Goal: Task Accomplishment & Management: Manage account settings

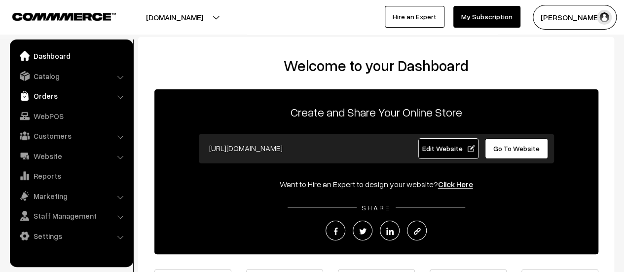
click at [41, 96] on link "Orders" at bounding box center [70, 96] width 117 height 18
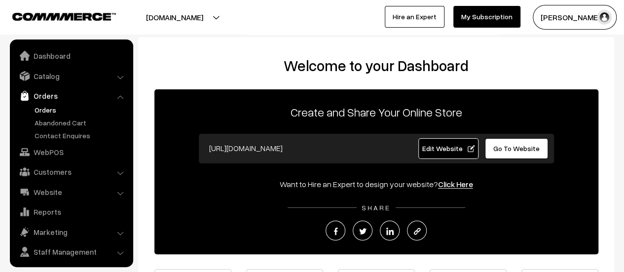
click at [43, 105] on link "Orders" at bounding box center [81, 110] width 98 height 10
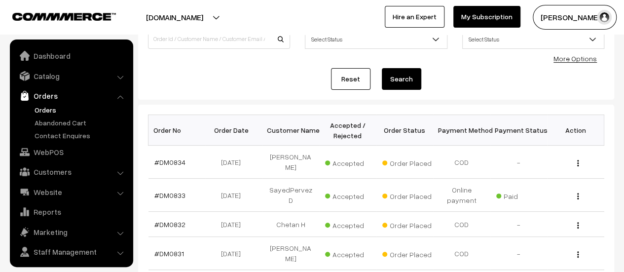
scroll to position [23, 0]
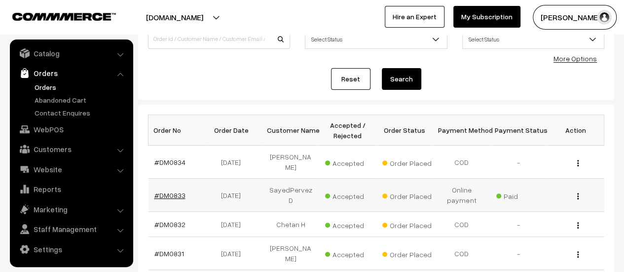
click at [164, 191] on link "#DM0833" at bounding box center [169, 195] width 31 height 8
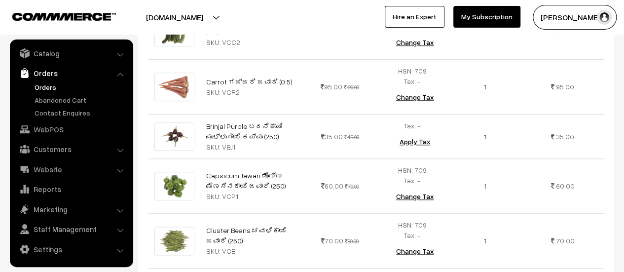
scroll to position [454, 0]
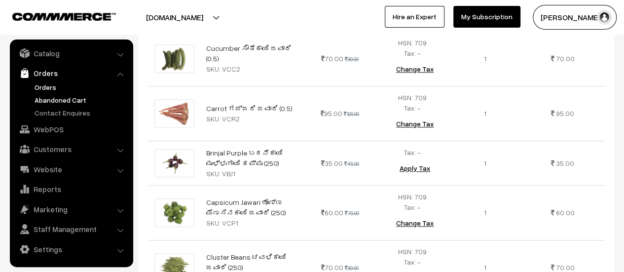
click at [64, 99] on link "Abandoned Cart" at bounding box center [81, 100] width 98 height 10
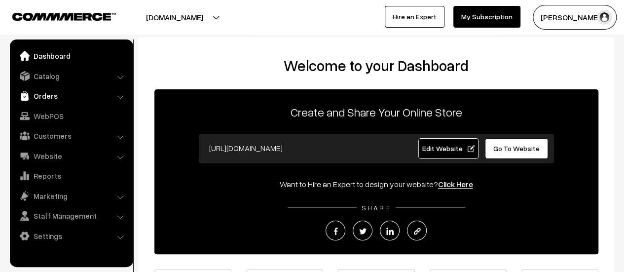
click at [45, 96] on link "Orders" at bounding box center [70, 96] width 117 height 18
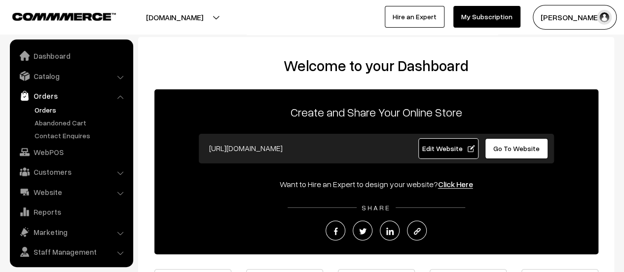
click at [45, 105] on link "Orders" at bounding box center [81, 110] width 98 height 10
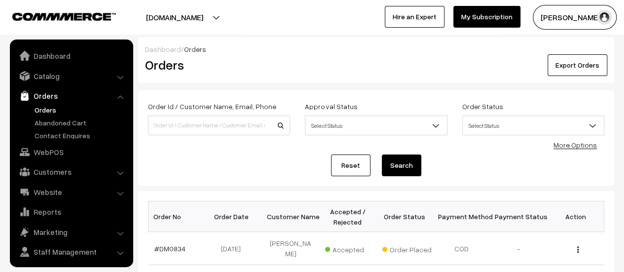
scroll to position [23, 0]
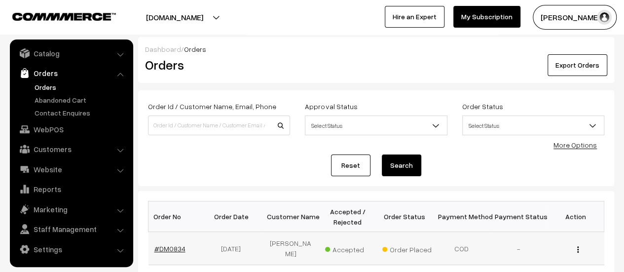
click at [173, 244] on link "#DM0834" at bounding box center [169, 248] width 31 height 8
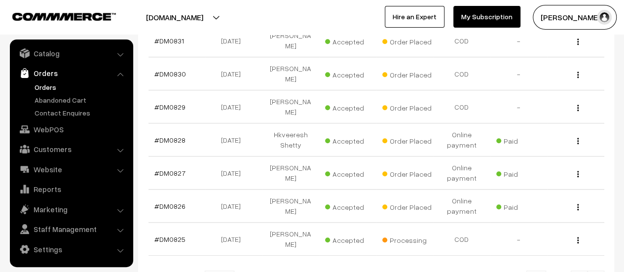
scroll to position [302, 0]
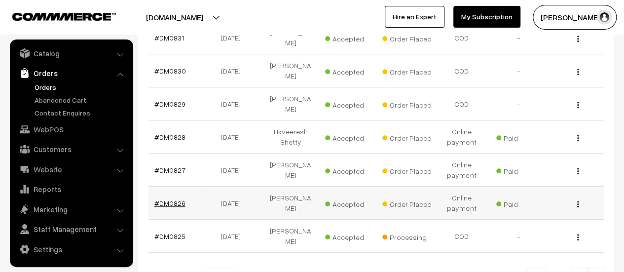
click at [167, 199] on link "#DM0826" at bounding box center [169, 203] width 31 height 8
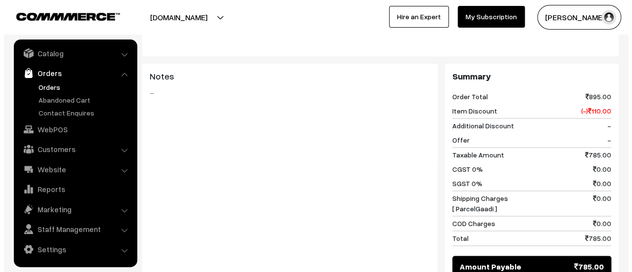
scroll to position [773, 0]
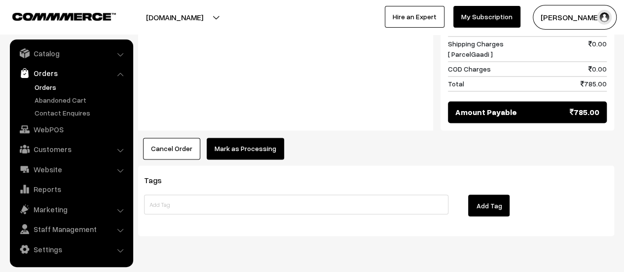
click at [238, 138] on button "Mark as Processing" at bounding box center [245, 149] width 77 height 22
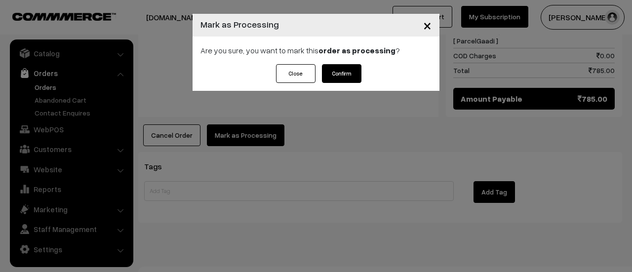
click at [330, 72] on button "Confirm" at bounding box center [341, 73] width 39 height 19
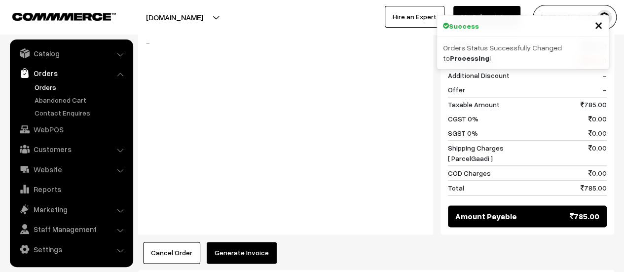
scroll to position [638, 0]
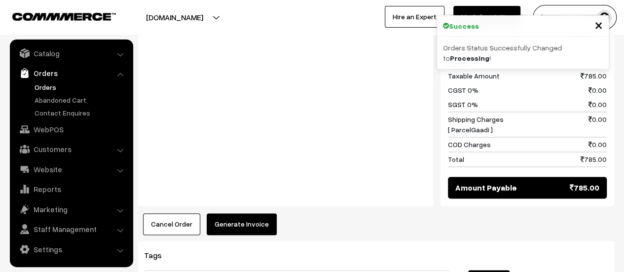
click at [230, 213] on button "Generate Invoice" at bounding box center [242, 224] width 70 height 22
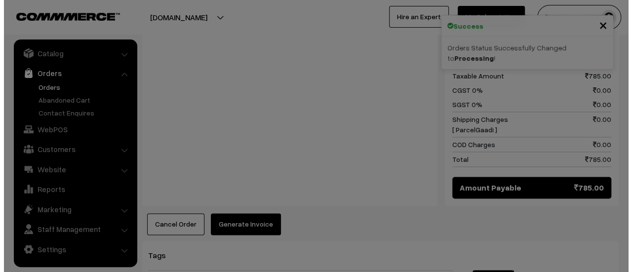
scroll to position [638, 0]
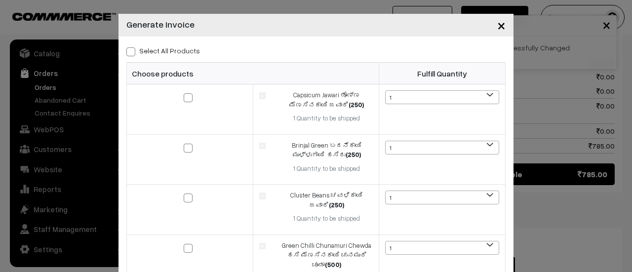
click at [128, 51] on span at bounding box center [130, 51] width 9 height 9
click at [128, 51] on input "Select All Products" at bounding box center [129, 50] width 6 height 6
checkbox input "true"
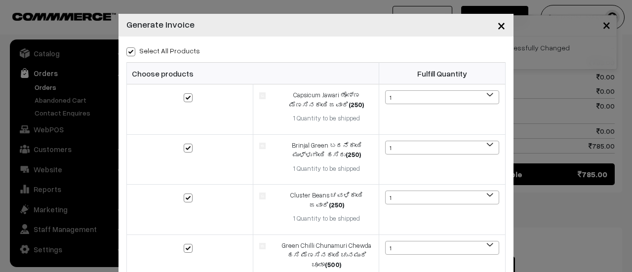
checkbox input "true"
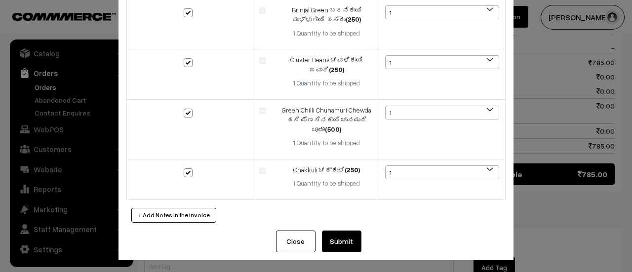
click at [340, 243] on button "Submit" at bounding box center [341, 241] width 39 height 22
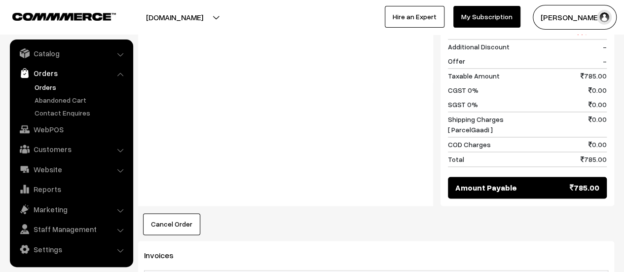
scroll to position [756, 0]
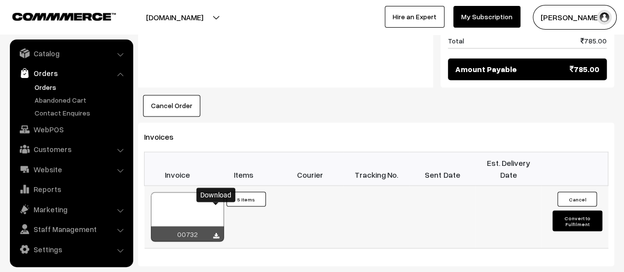
click at [216, 232] on icon at bounding box center [216, 235] width 6 height 6
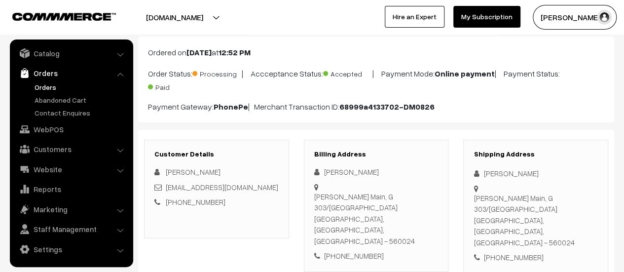
scroll to position [0, 0]
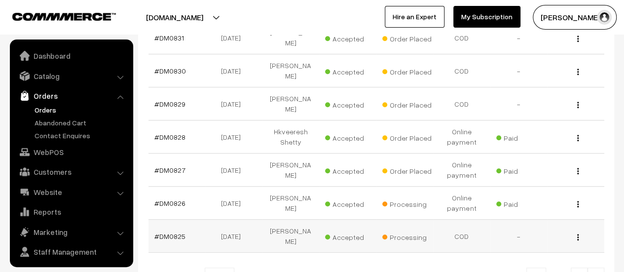
scroll to position [23, 0]
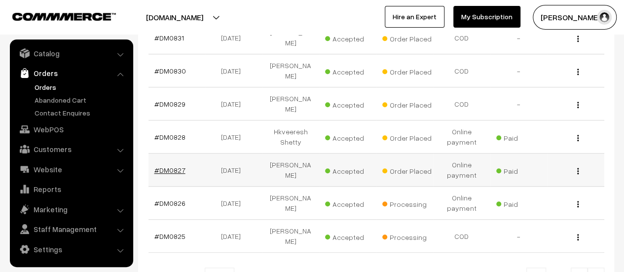
click at [165, 166] on link "#DM0827" at bounding box center [169, 170] width 31 height 8
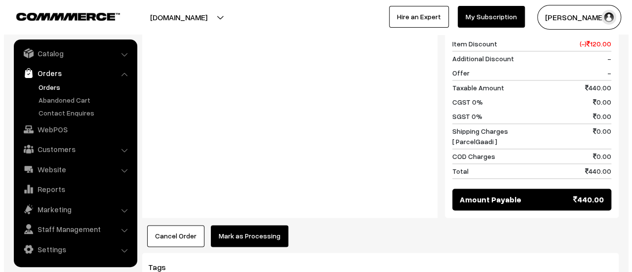
scroll to position [649, 0]
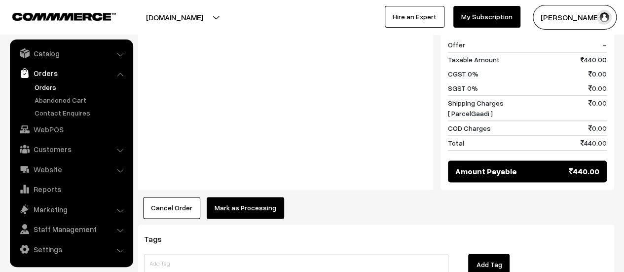
click at [245, 197] on button "Mark as Processing" at bounding box center [245, 208] width 77 height 22
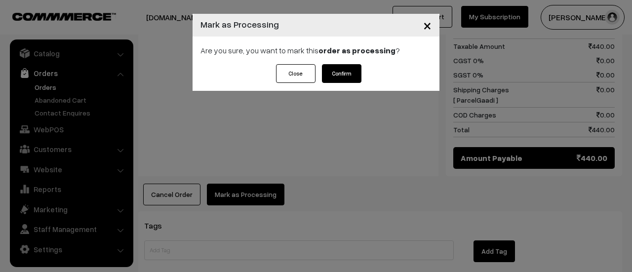
click at [350, 69] on button "Confirm" at bounding box center [341, 73] width 39 height 19
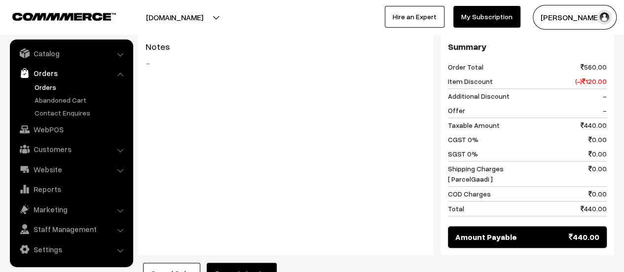
scroll to position [553, 0]
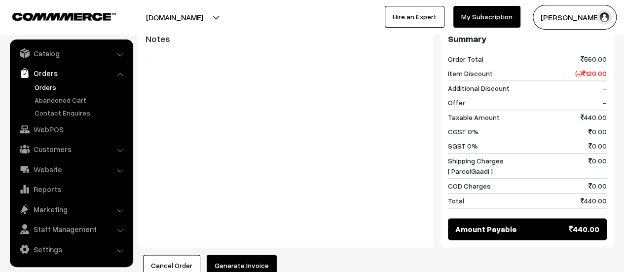
click at [246, 255] on button "Generate Invoice" at bounding box center [242, 266] width 70 height 22
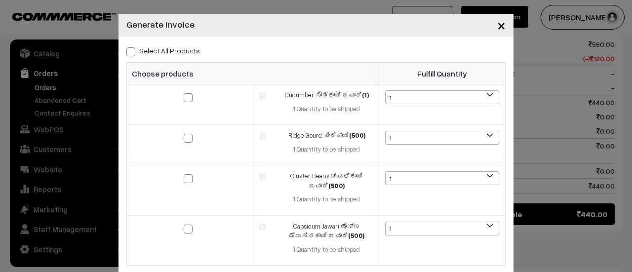
click at [131, 51] on span at bounding box center [130, 51] width 9 height 9
click at [131, 51] on input "Select All Products" at bounding box center [129, 50] width 6 height 6
checkbox input "true"
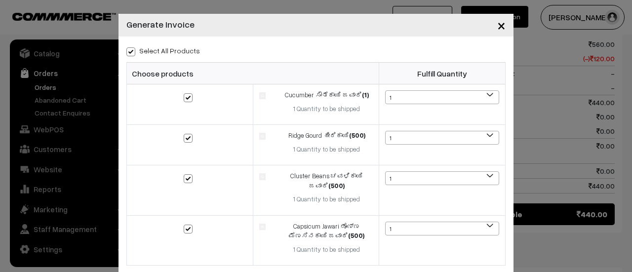
checkbox input "true"
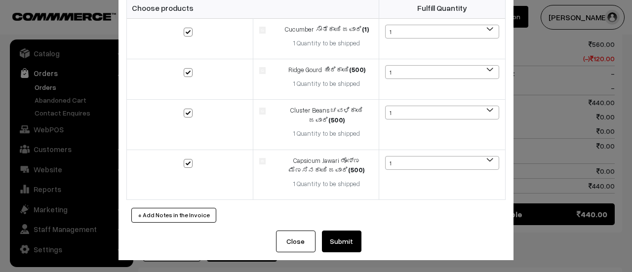
click at [339, 233] on button "Submit" at bounding box center [341, 241] width 39 height 22
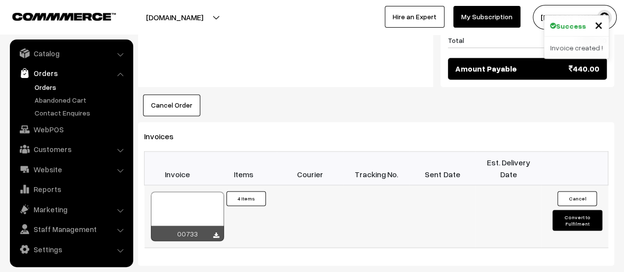
scroll to position [714, 0]
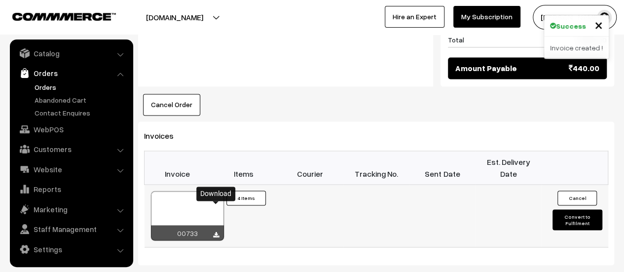
click at [214, 231] on icon at bounding box center [216, 234] width 6 height 6
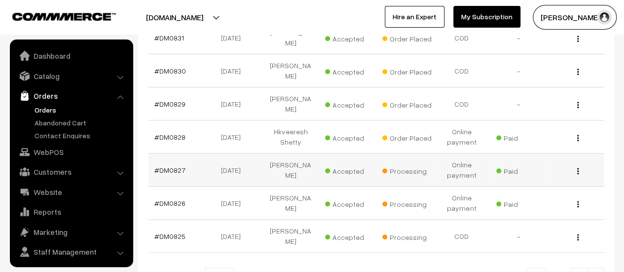
scroll to position [23, 0]
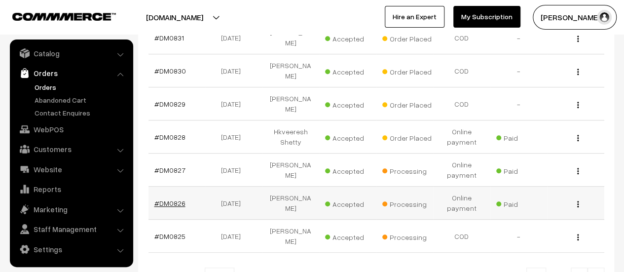
click at [174, 199] on link "#DM0826" at bounding box center [169, 203] width 31 height 8
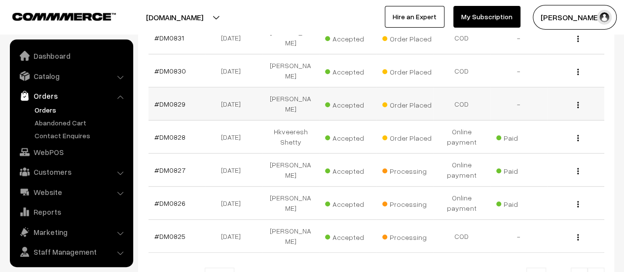
scroll to position [23, 0]
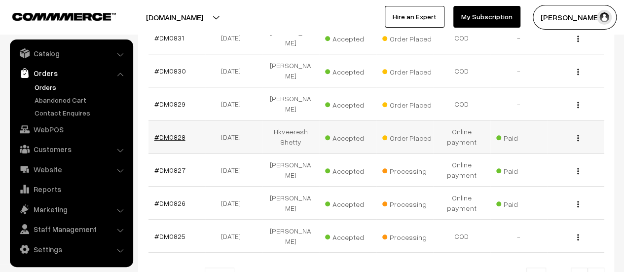
click at [175, 133] on link "#DM0828" at bounding box center [169, 137] width 31 height 8
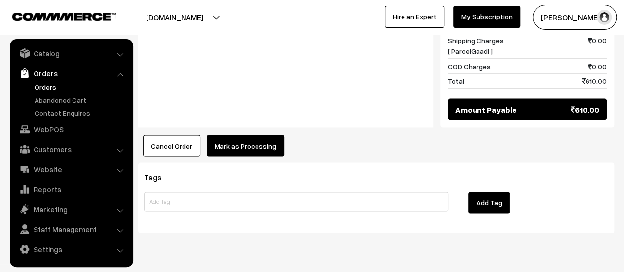
scroll to position [882, 0]
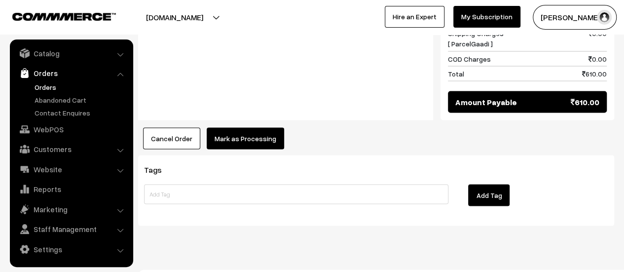
click at [257, 127] on button "Mark as Processing" at bounding box center [245, 138] width 77 height 22
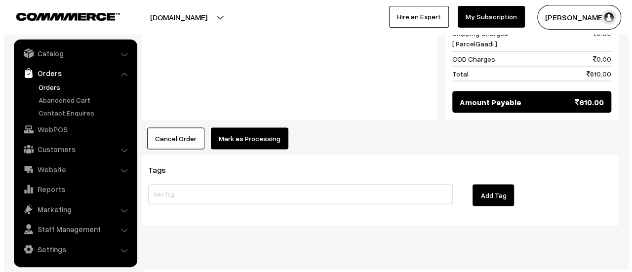
scroll to position [871, 0]
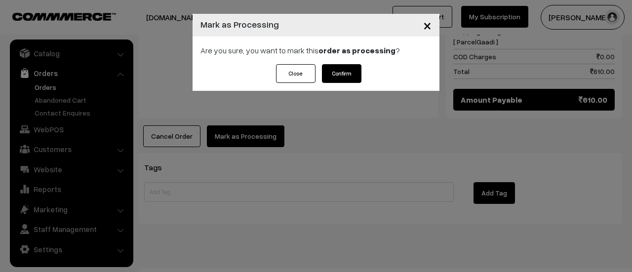
click at [347, 73] on button "Confirm" at bounding box center [341, 73] width 39 height 19
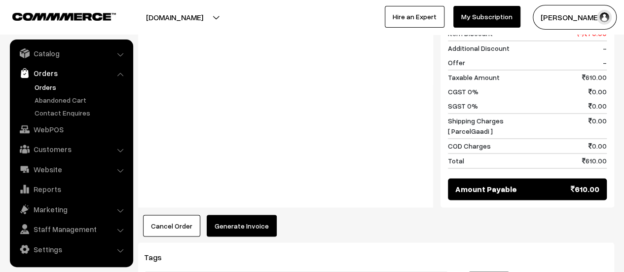
scroll to position [804, 0]
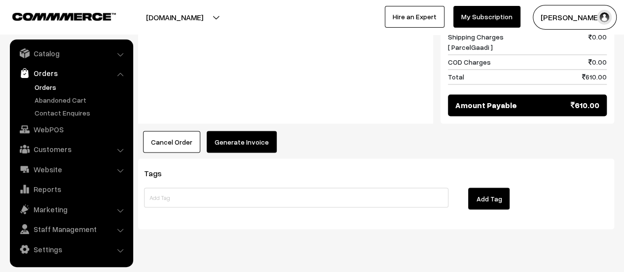
click at [240, 131] on button "Generate Invoice" at bounding box center [242, 142] width 70 height 22
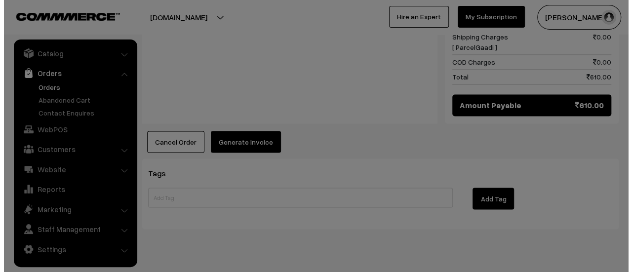
scroll to position [795, 0]
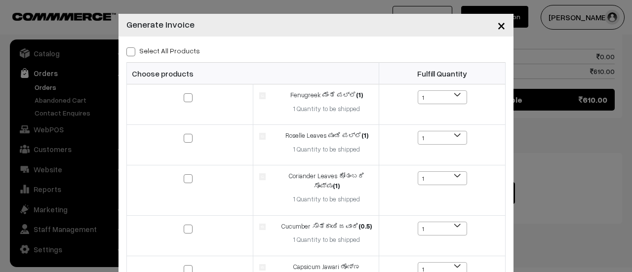
click at [126, 52] on span at bounding box center [130, 51] width 9 height 9
click at [126, 52] on input "Select All Products" at bounding box center [129, 50] width 6 height 6
checkbox input "true"
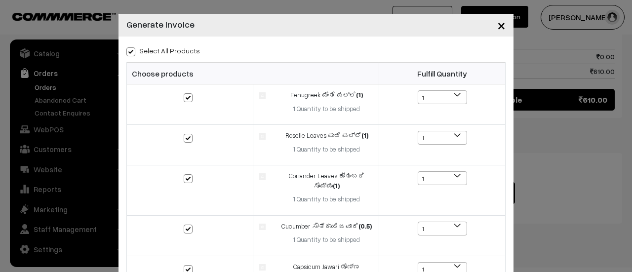
checkbox input "true"
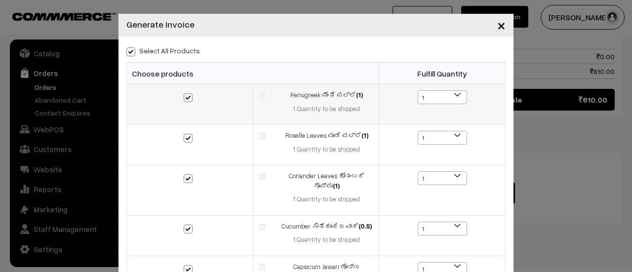
scroll to position [206, 0]
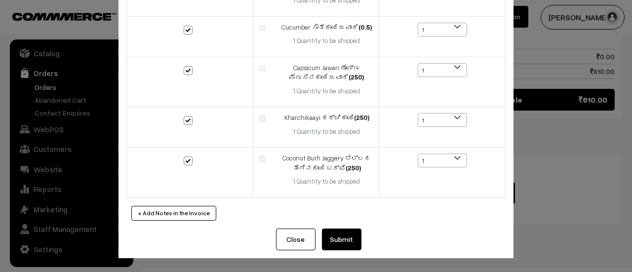
click at [348, 234] on button "Submit" at bounding box center [341, 240] width 39 height 22
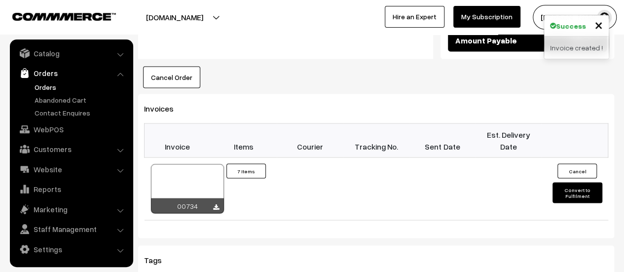
scroll to position [869, 0]
click at [218, 204] on icon at bounding box center [216, 207] width 6 height 6
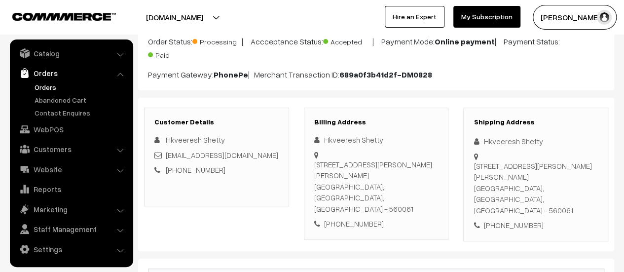
scroll to position [0, 0]
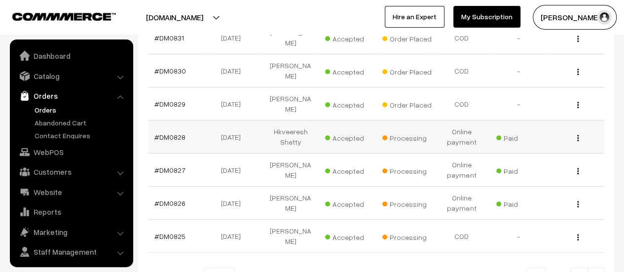
scroll to position [23, 0]
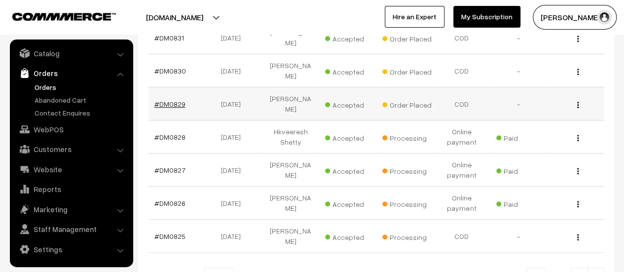
click at [170, 100] on link "#DM0829" at bounding box center [169, 104] width 31 height 8
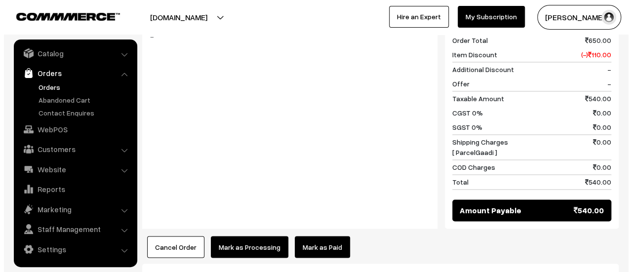
scroll to position [813, 0]
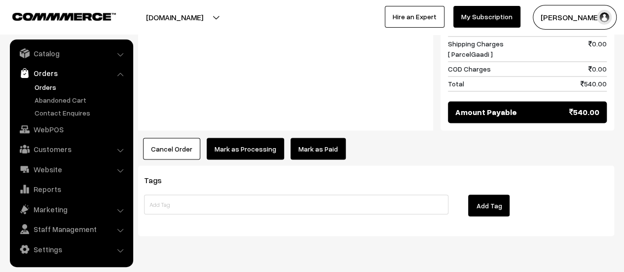
click at [231, 138] on button "Mark as Processing" at bounding box center [245, 149] width 77 height 22
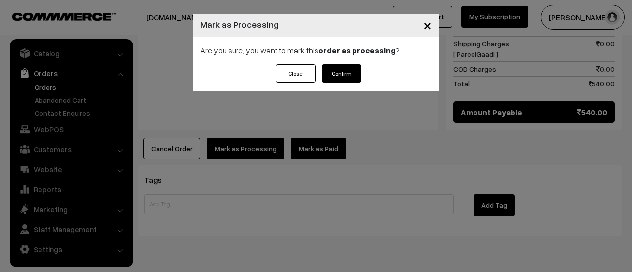
click at [347, 76] on button "Confirm" at bounding box center [341, 73] width 39 height 19
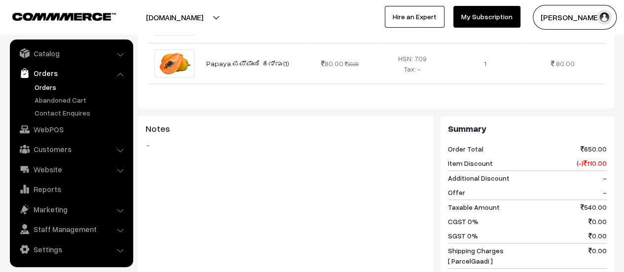
scroll to position [742, 0]
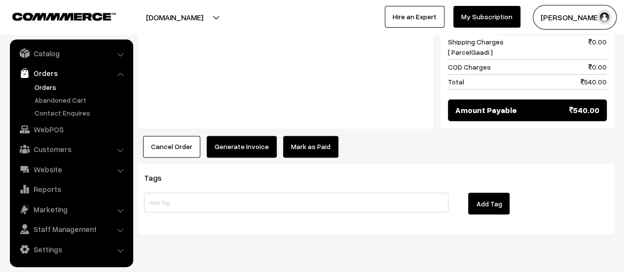
click at [227, 136] on button "Generate Invoice" at bounding box center [242, 147] width 70 height 22
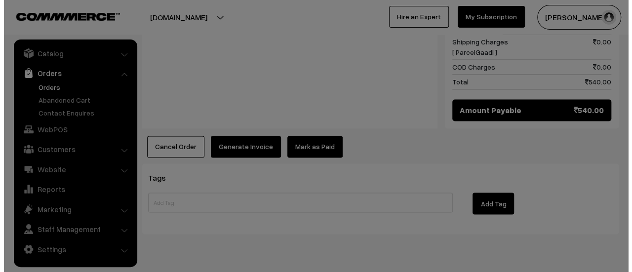
scroll to position [743, 0]
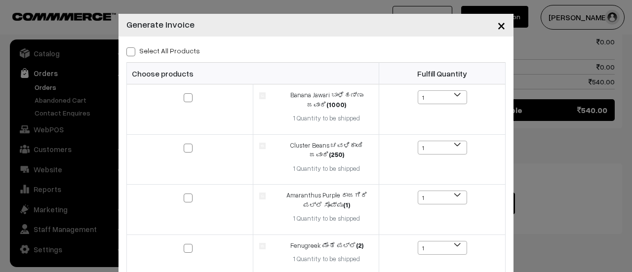
click at [126, 50] on span at bounding box center [130, 51] width 9 height 9
click at [126, 50] on input "Select All Products" at bounding box center [129, 50] width 6 height 6
checkbox input "true"
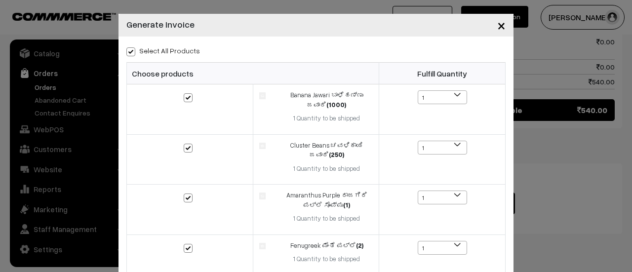
checkbox input "true"
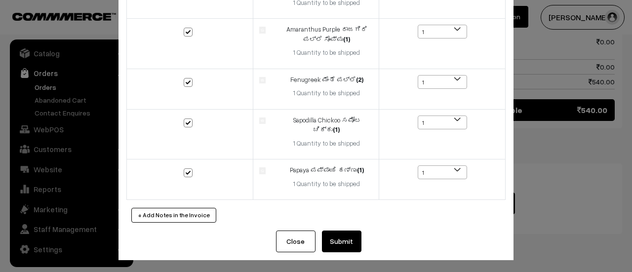
click at [342, 241] on button "Submit" at bounding box center [341, 241] width 39 height 22
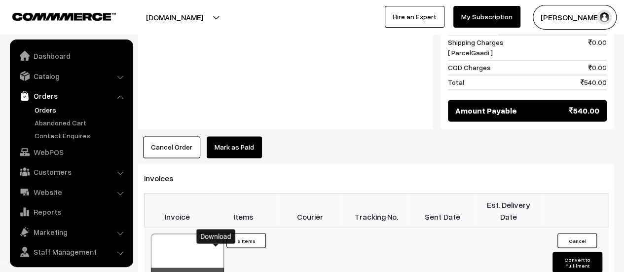
scroll to position [23, 0]
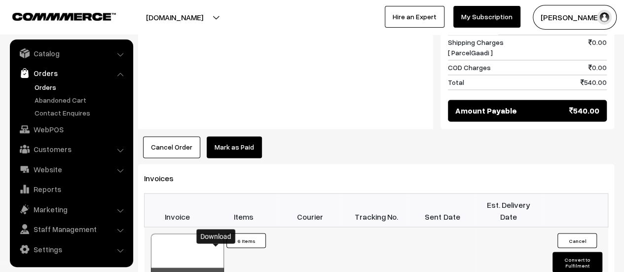
click at [217, 271] on icon at bounding box center [216, 277] width 6 height 6
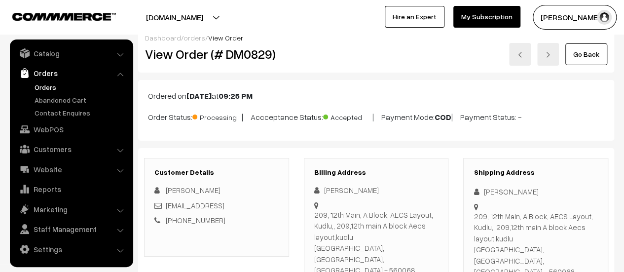
scroll to position [0, 0]
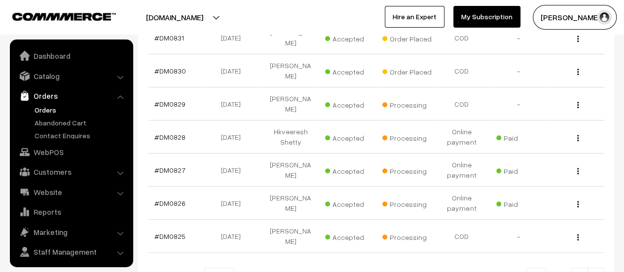
scroll to position [23, 0]
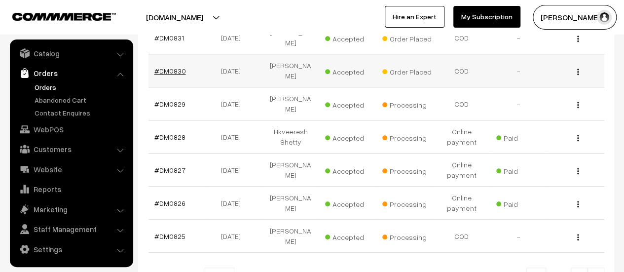
click at [175, 67] on link "#DM0830" at bounding box center [170, 71] width 32 height 8
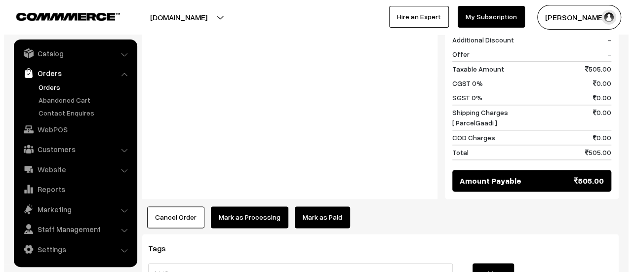
scroll to position [640, 0]
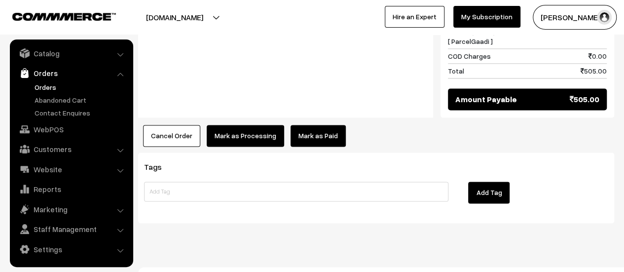
click at [234, 125] on button "Mark as Processing" at bounding box center [245, 136] width 77 height 22
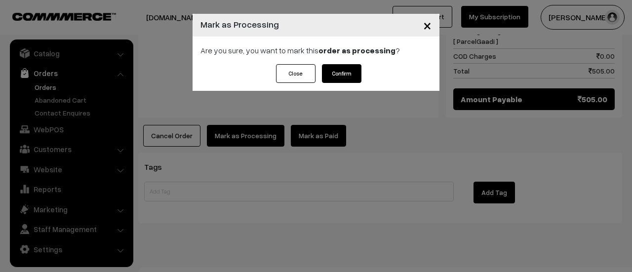
click at [352, 69] on button "Confirm" at bounding box center [341, 73] width 39 height 19
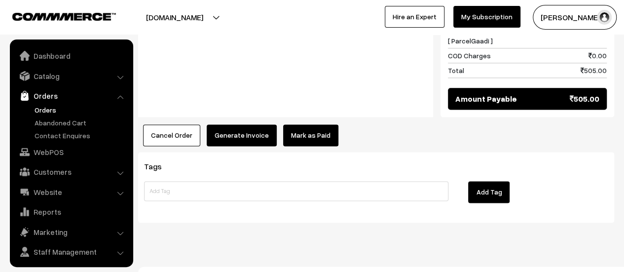
scroll to position [23, 0]
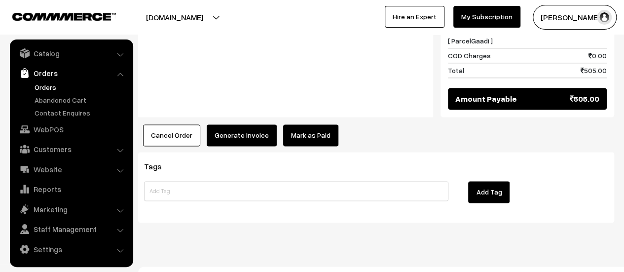
click at [238, 124] on button "Generate Invoice" at bounding box center [242, 135] width 70 height 22
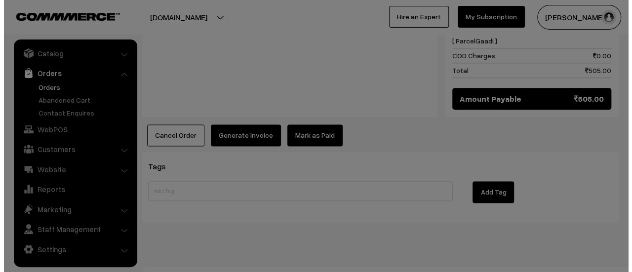
scroll to position [599, 0]
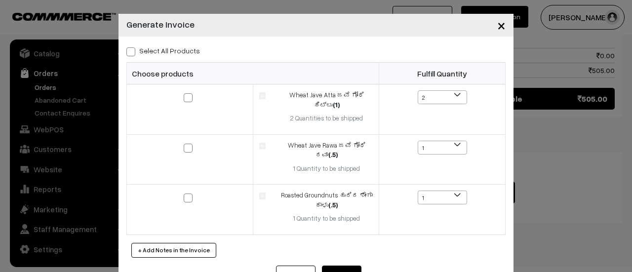
click at [130, 51] on span at bounding box center [130, 51] width 9 height 9
click at [130, 51] on input "Select All Products" at bounding box center [129, 50] width 6 height 6
checkbox input "true"
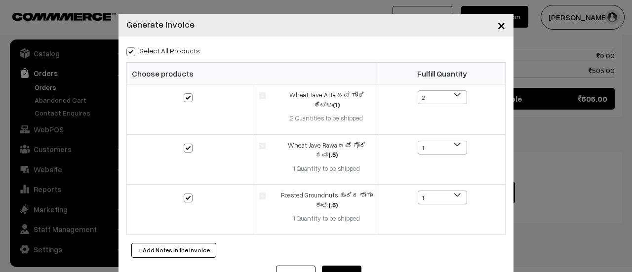
checkbox input "true"
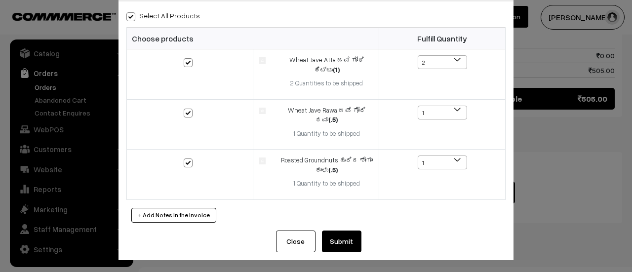
click at [341, 242] on button "Submit" at bounding box center [341, 241] width 39 height 22
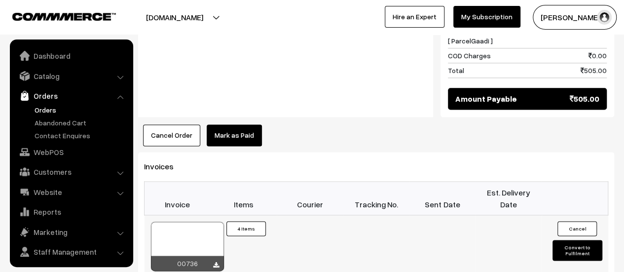
scroll to position [23, 0]
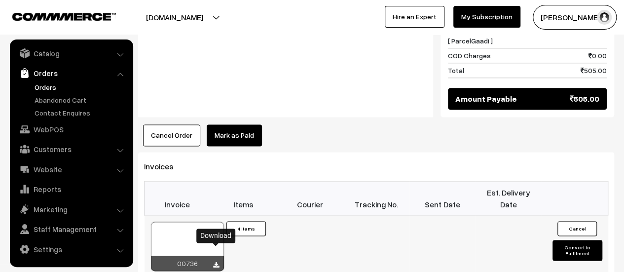
click at [216, 262] on icon at bounding box center [216, 265] width 6 height 6
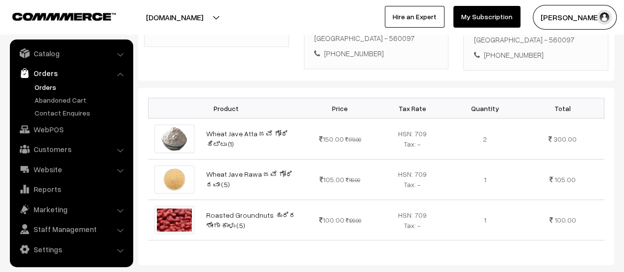
scroll to position [0, 0]
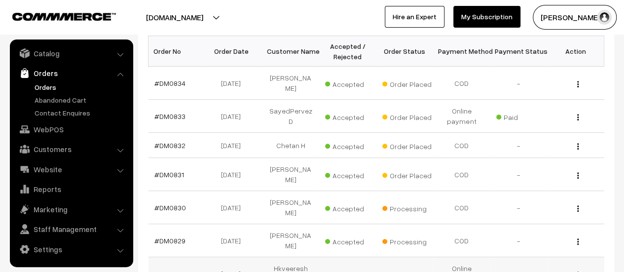
scroll to position [164, 0]
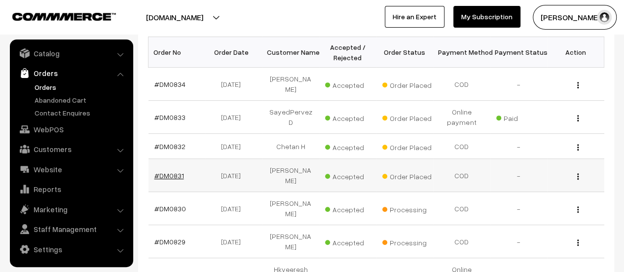
click at [172, 171] on link "#DM0831" at bounding box center [169, 175] width 30 height 8
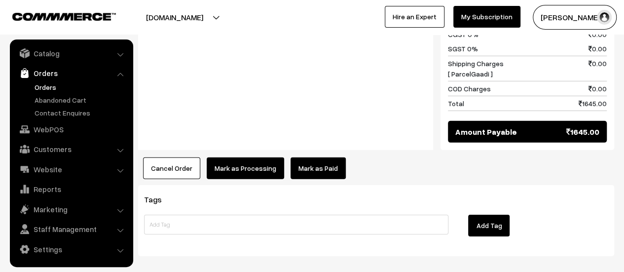
scroll to position [1473, 0]
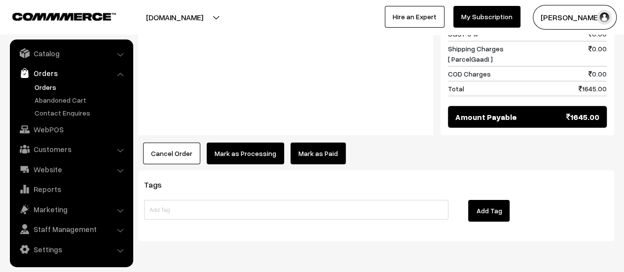
click at [234, 143] on button "Mark as Processing" at bounding box center [245, 154] width 77 height 22
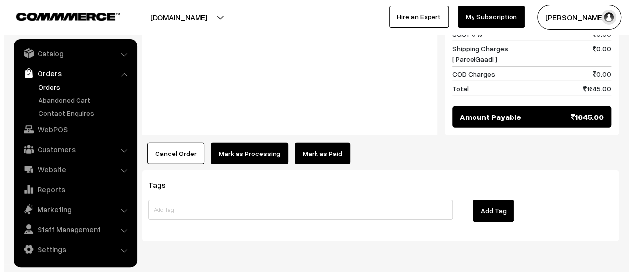
scroll to position [1474, 0]
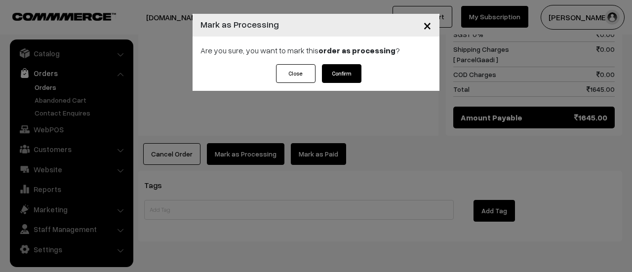
click at [341, 69] on button "Confirm" at bounding box center [341, 73] width 39 height 19
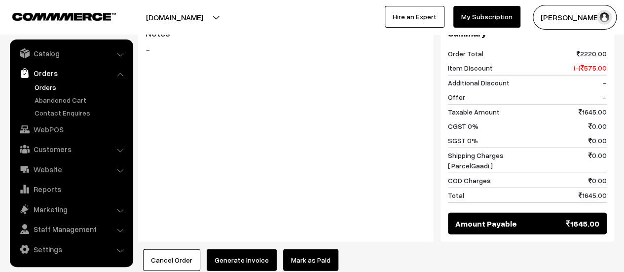
scroll to position [1277, 0]
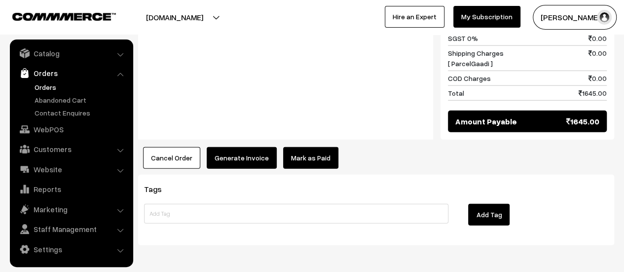
click at [246, 147] on button "Generate Invoice" at bounding box center [242, 158] width 70 height 22
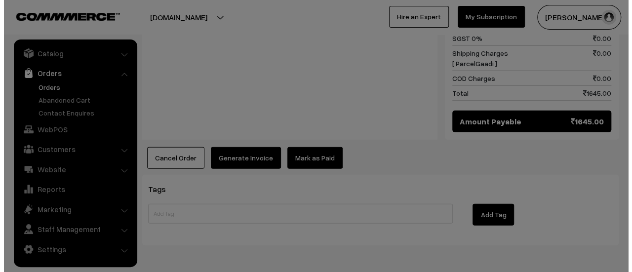
scroll to position [1283, 0]
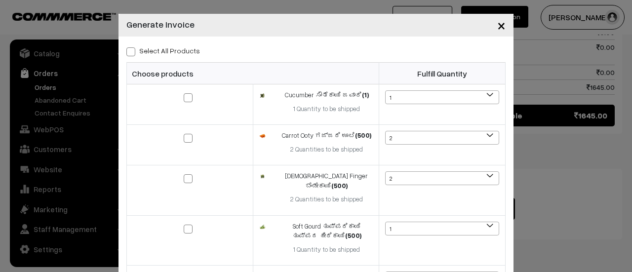
click at [126, 50] on span at bounding box center [130, 51] width 9 height 9
click at [126, 50] on input "Select All Products" at bounding box center [129, 50] width 6 height 6
checkbox input "true"
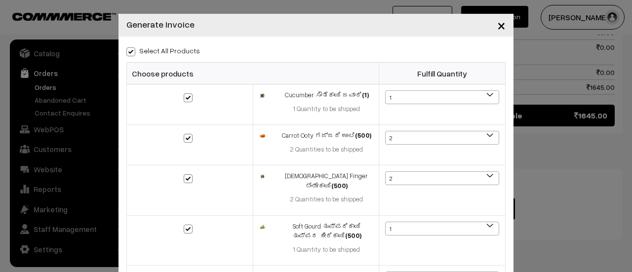
checkbox input "true"
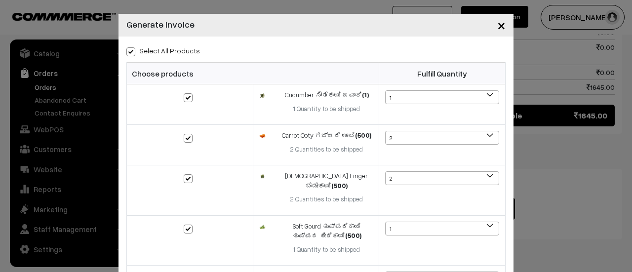
checkbox input "true"
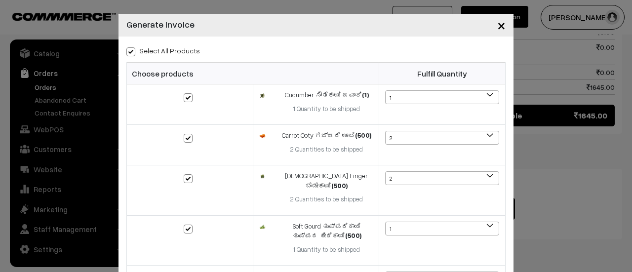
checkbox input "true"
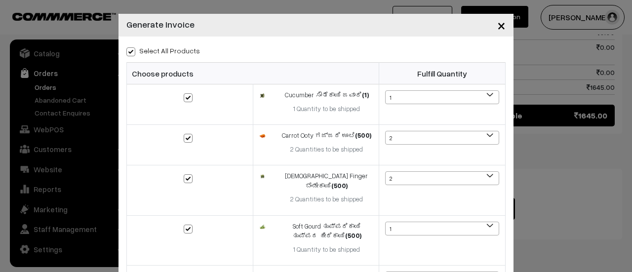
checkbox input "true"
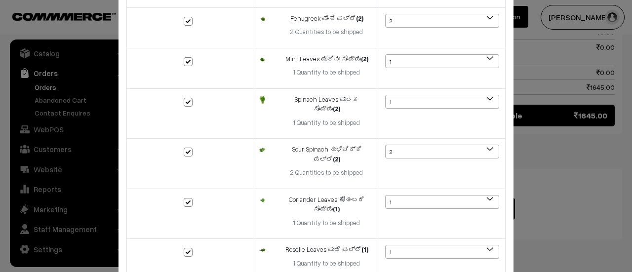
scroll to position [678, 0]
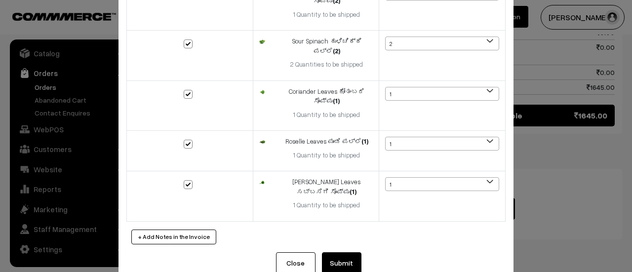
click at [338, 252] on button "Submit" at bounding box center [341, 263] width 39 height 22
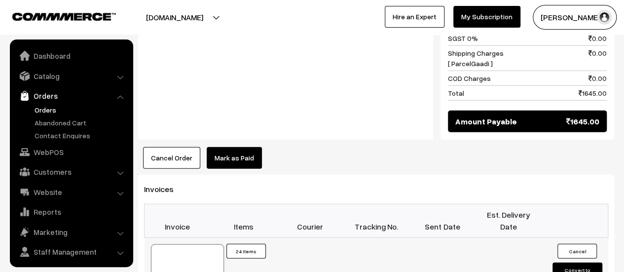
scroll to position [23, 0]
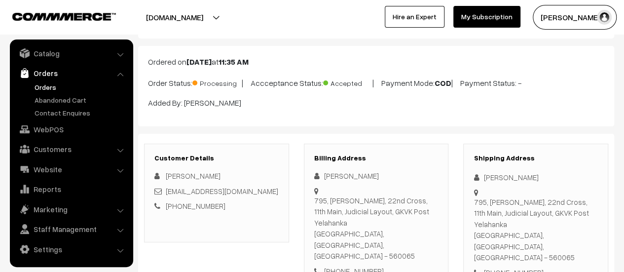
scroll to position [0, 0]
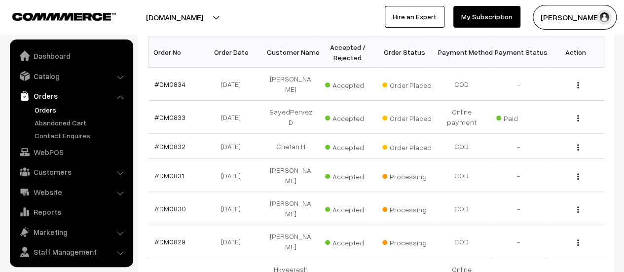
scroll to position [23, 0]
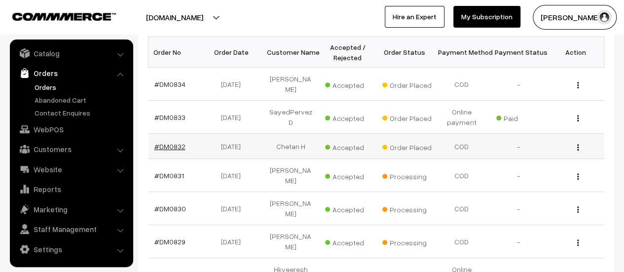
click at [171, 142] on link "#DM0832" at bounding box center [169, 146] width 31 height 8
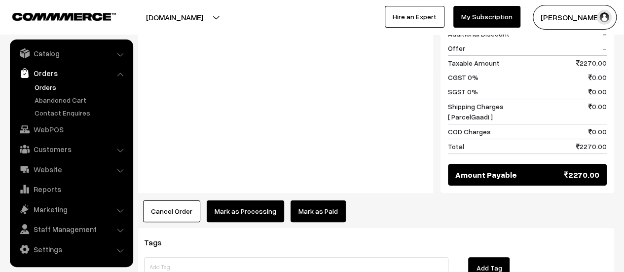
scroll to position [1966, 0]
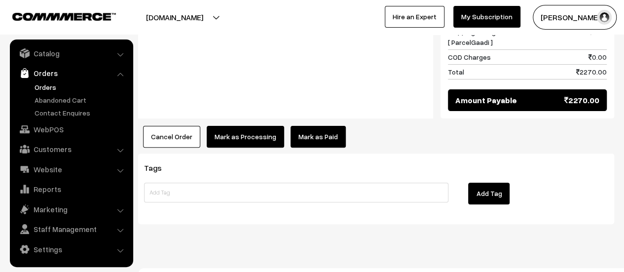
click at [239, 126] on button "Mark as Processing" at bounding box center [245, 137] width 77 height 22
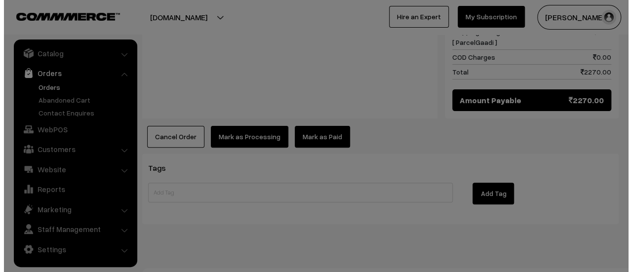
scroll to position [1955, 0]
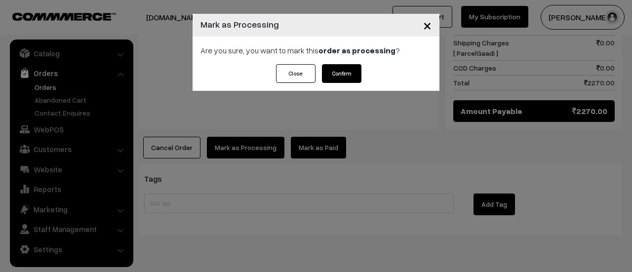
click at [345, 72] on button "Confirm" at bounding box center [341, 73] width 39 height 19
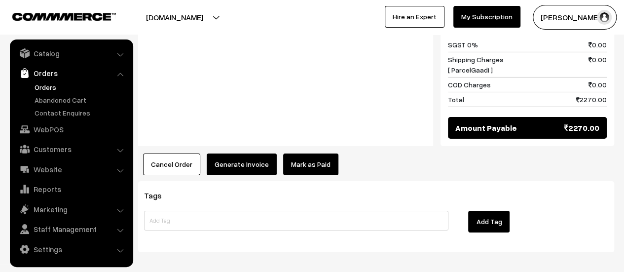
scroll to position [1635, 0]
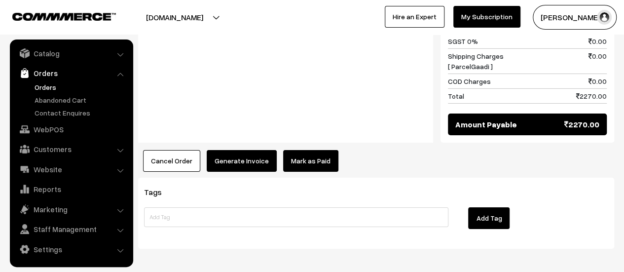
click at [247, 150] on button "Generate Invoice" at bounding box center [242, 161] width 70 height 22
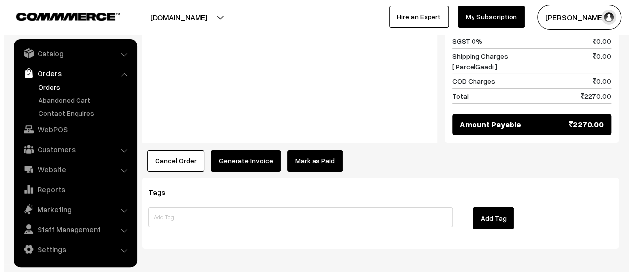
scroll to position [1630, 0]
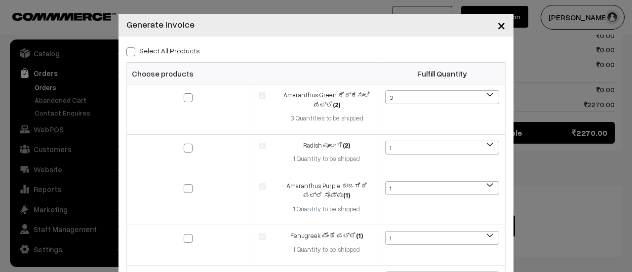
click at [127, 53] on span at bounding box center [130, 51] width 9 height 9
click at [127, 53] on input "Select All Products" at bounding box center [129, 50] width 6 height 6
checkbox input "true"
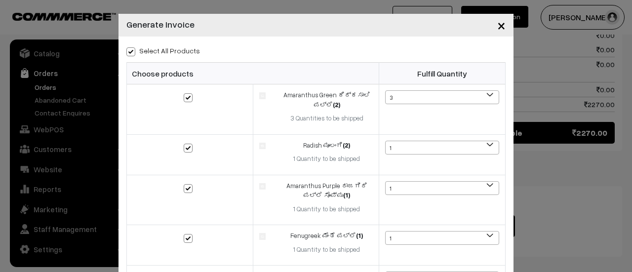
checkbox input "true"
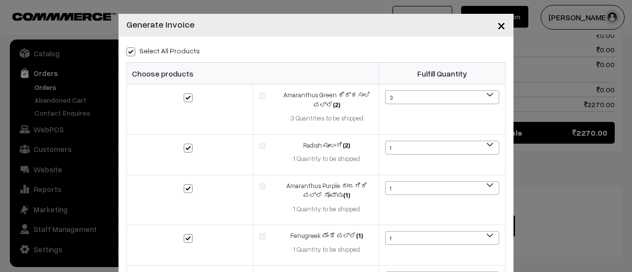
checkbox input "true"
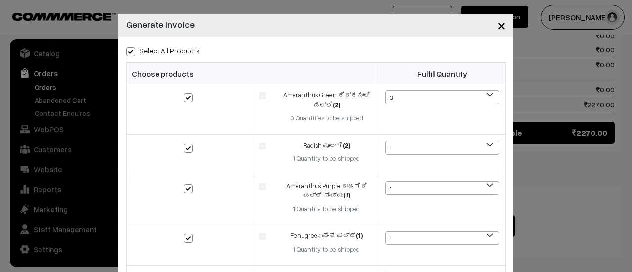
checkbox input "true"
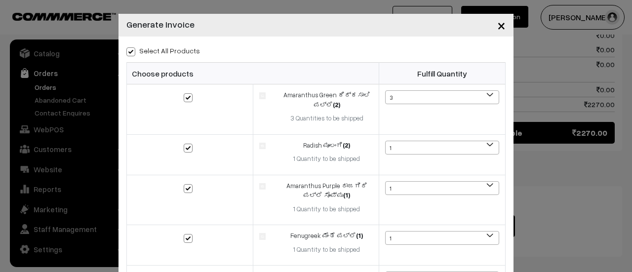
checkbox input "true"
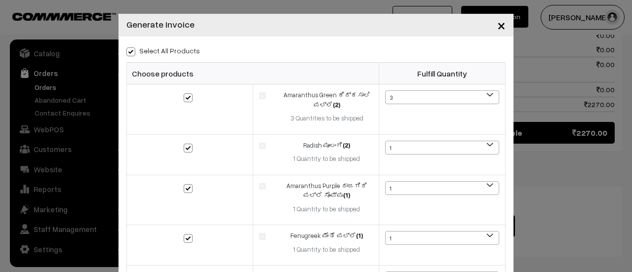
checkbox input "true"
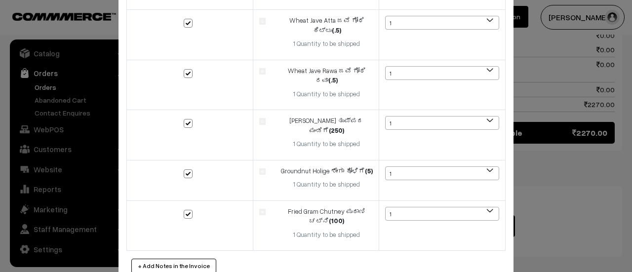
scroll to position [1118, 0]
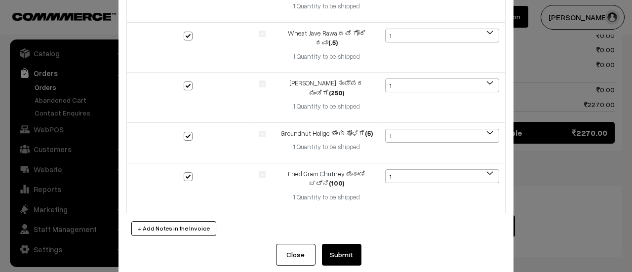
click at [348, 244] on button "Submit" at bounding box center [341, 255] width 39 height 22
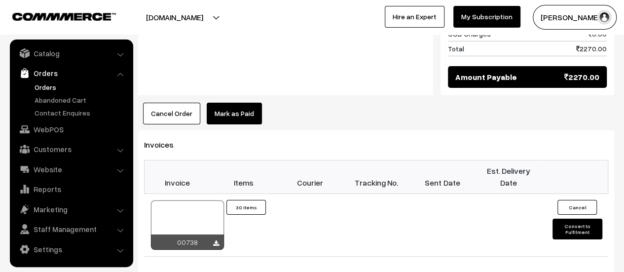
scroll to position [1695, 0]
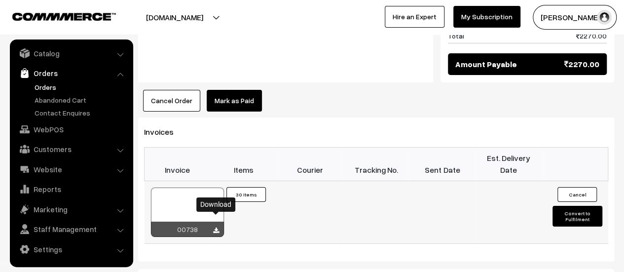
click at [215, 228] on icon at bounding box center [216, 231] width 6 height 6
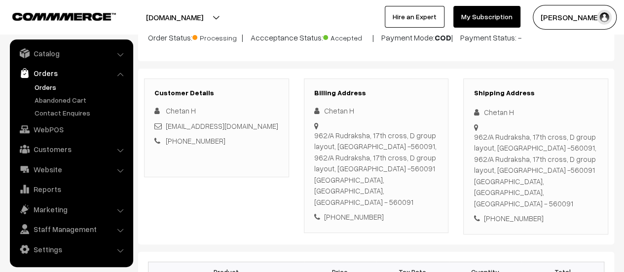
scroll to position [0, 0]
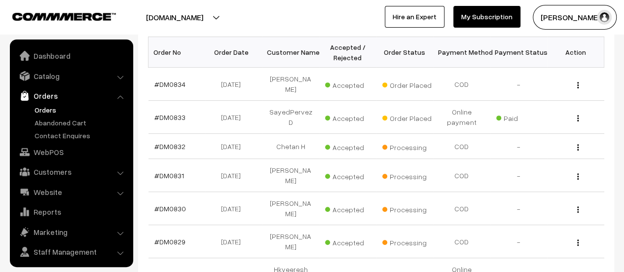
scroll to position [23, 0]
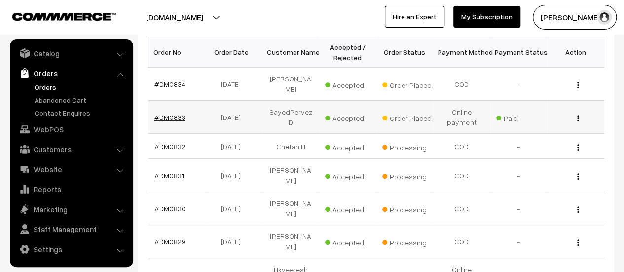
click at [170, 113] on link "#DM0833" at bounding box center [169, 117] width 31 height 8
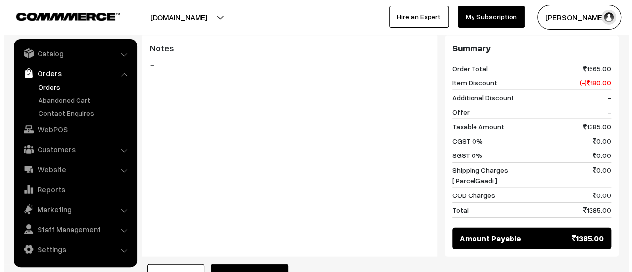
scroll to position [1198, 0]
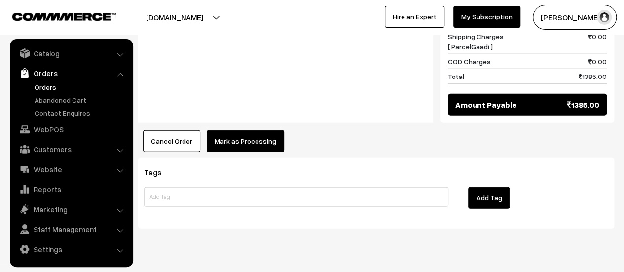
click at [242, 130] on button "Mark as Processing" at bounding box center [245, 141] width 77 height 22
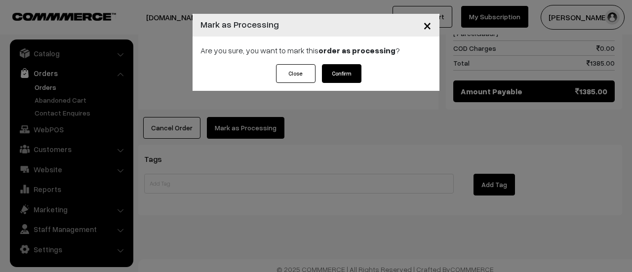
click at [348, 69] on button "Confirm" at bounding box center [341, 73] width 39 height 19
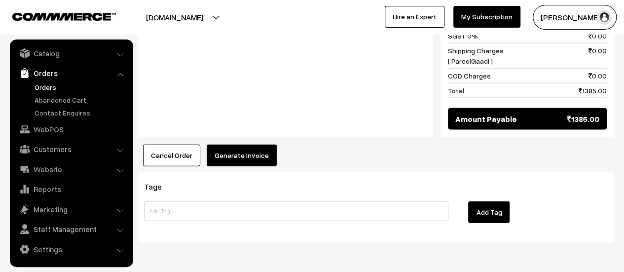
scroll to position [1055, 0]
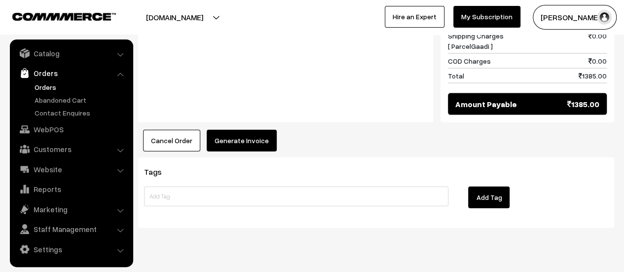
click at [243, 130] on button "Generate Invoice" at bounding box center [242, 141] width 70 height 22
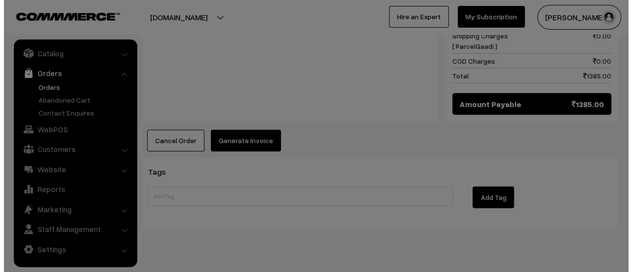
scroll to position [1059, 0]
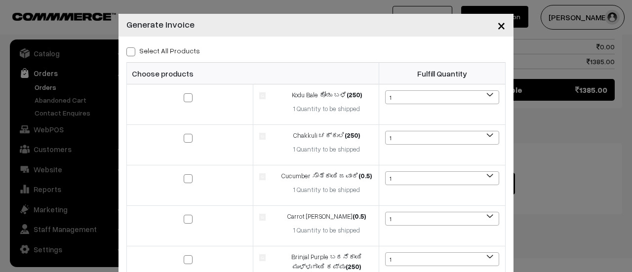
click at [128, 49] on span at bounding box center [130, 51] width 9 height 9
click at [128, 49] on input "Select All Products" at bounding box center [129, 50] width 6 height 6
checkbox input "true"
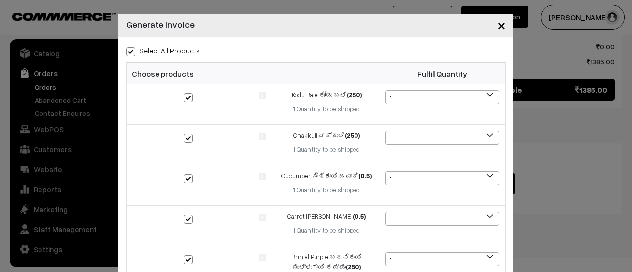
checkbox input "true"
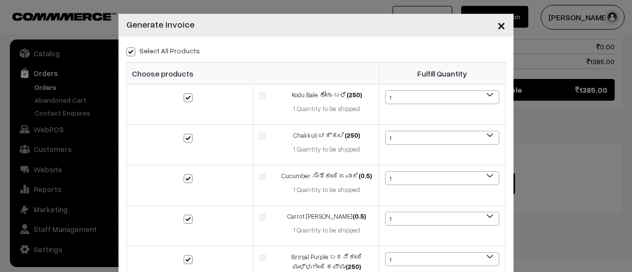
checkbox input "true"
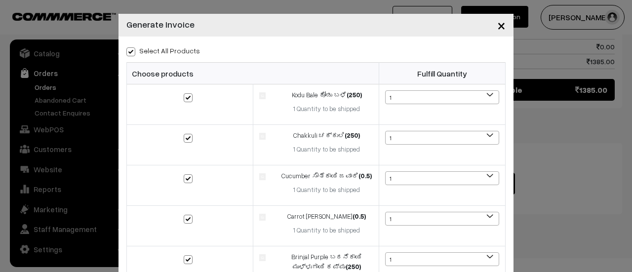
checkbox input "true"
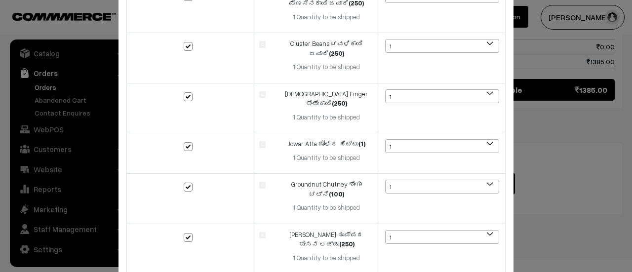
scroll to position [477, 0]
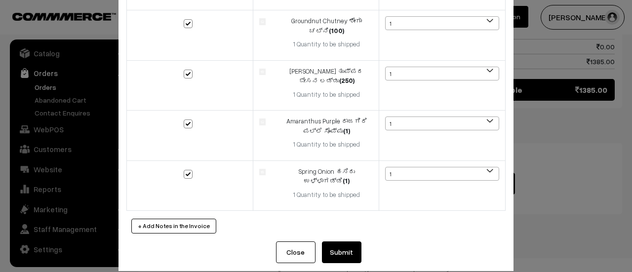
click at [333, 242] on button "Submit" at bounding box center [341, 252] width 39 height 22
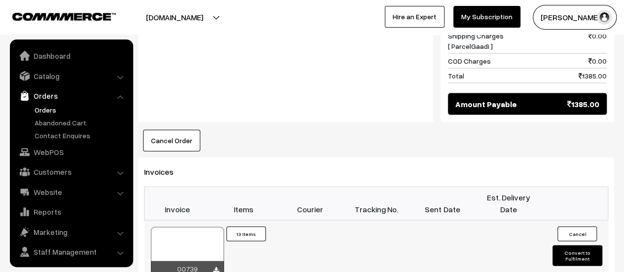
scroll to position [23, 0]
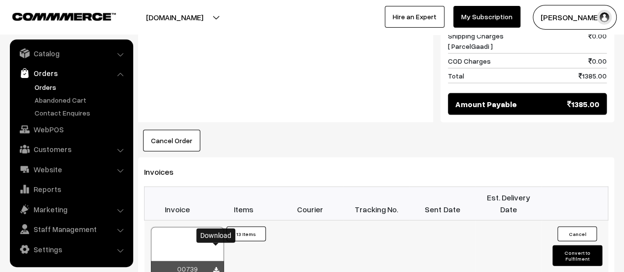
click at [215, 267] on icon at bounding box center [216, 270] width 6 height 6
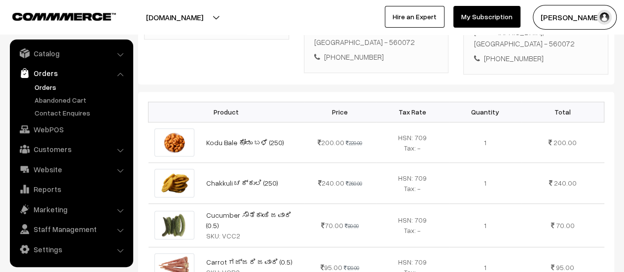
scroll to position [0, 0]
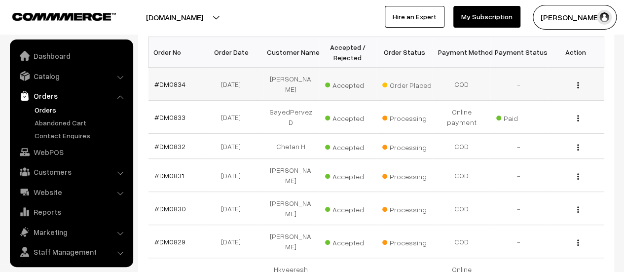
scroll to position [23, 0]
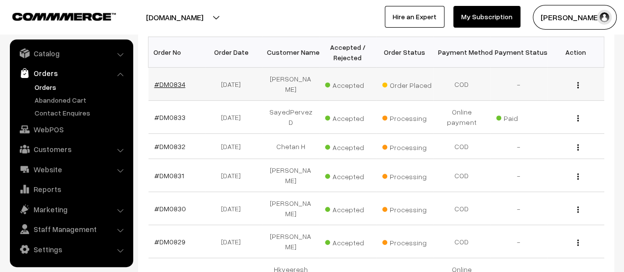
click at [167, 80] on link "#DM0834" at bounding box center [169, 84] width 31 height 8
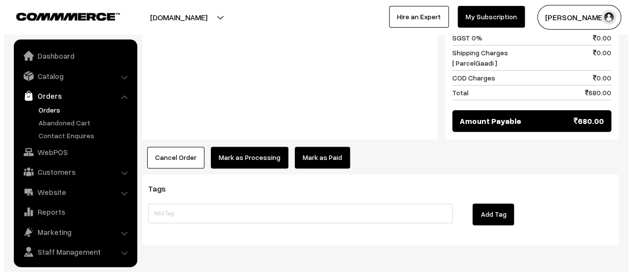
scroll to position [23, 0]
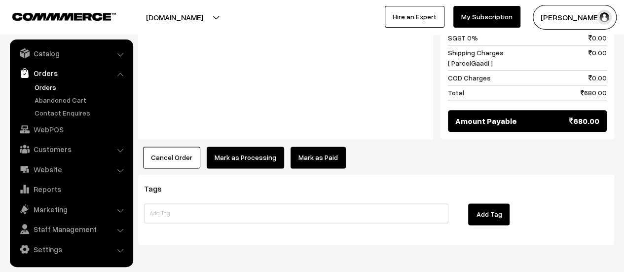
click at [250, 147] on button "Mark as Processing" at bounding box center [245, 158] width 77 height 22
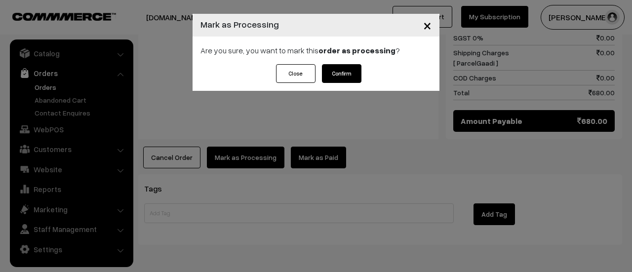
click at [339, 76] on button "Confirm" at bounding box center [341, 73] width 39 height 19
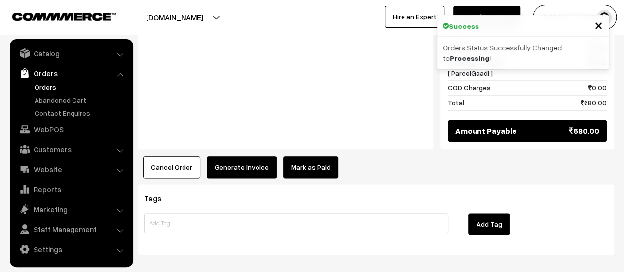
scroll to position [548, 0]
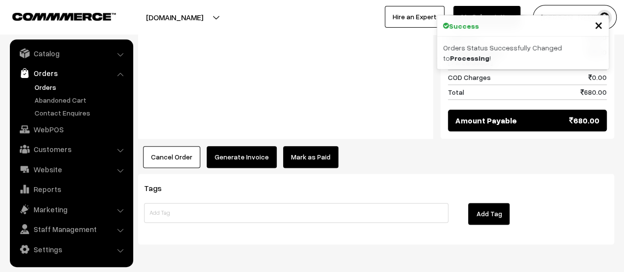
click at [243, 146] on button "Generate Invoice" at bounding box center [242, 157] width 70 height 22
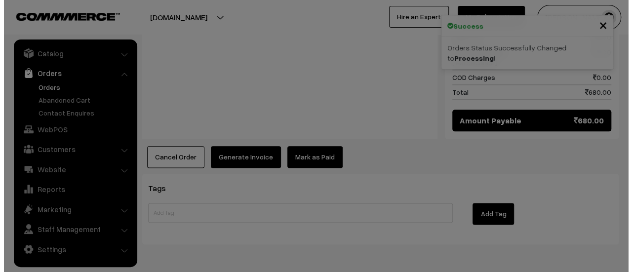
scroll to position [549, 0]
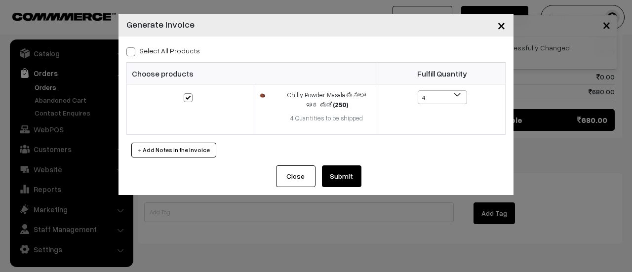
click at [130, 50] on span at bounding box center [130, 51] width 9 height 9
click at [130, 50] on input "Select All Products" at bounding box center [129, 50] width 6 height 6
checkbox input "true"
click at [346, 174] on button "Submit" at bounding box center [341, 176] width 39 height 22
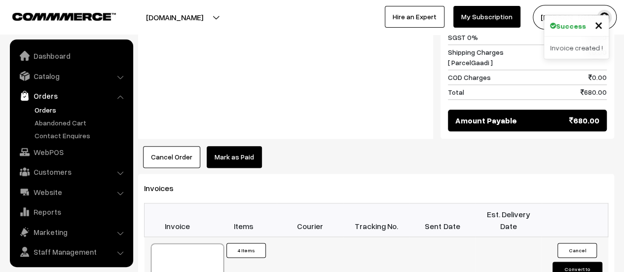
scroll to position [23, 0]
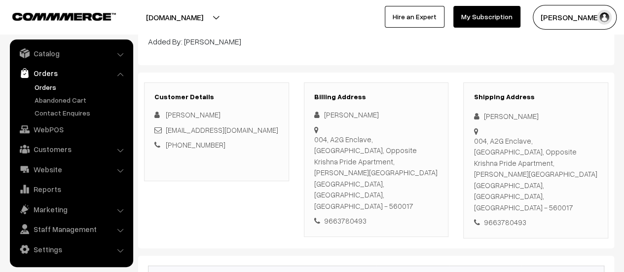
scroll to position [0, 0]
